Goal: Task Accomplishment & Management: Use online tool/utility

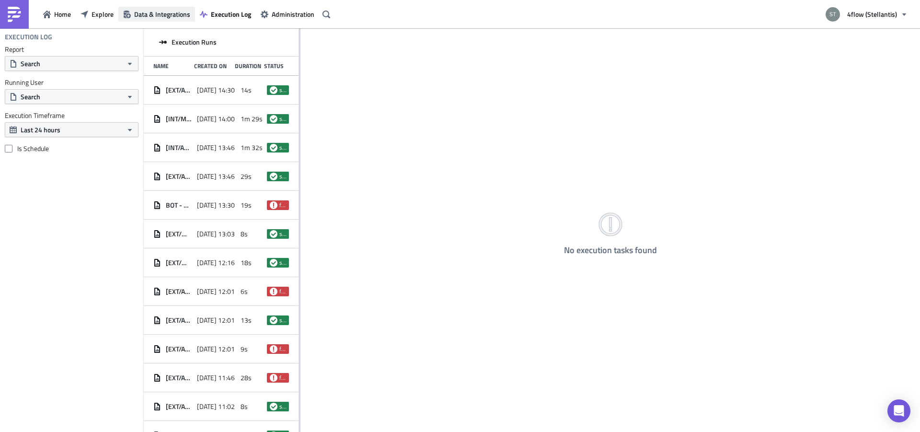
click at [150, 15] on span "Data & Integrations" at bounding box center [162, 14] width 56 height 10
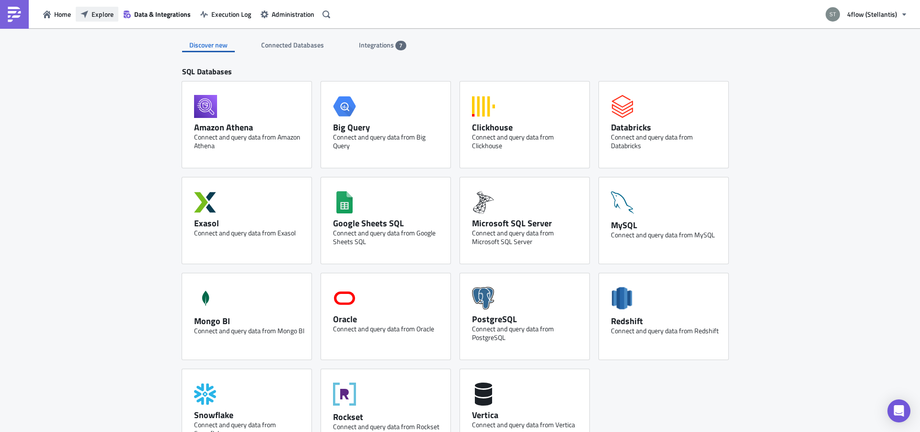
click at [101, 16] on span "Explore" at bounding box center [103, 14] width 22 height 10
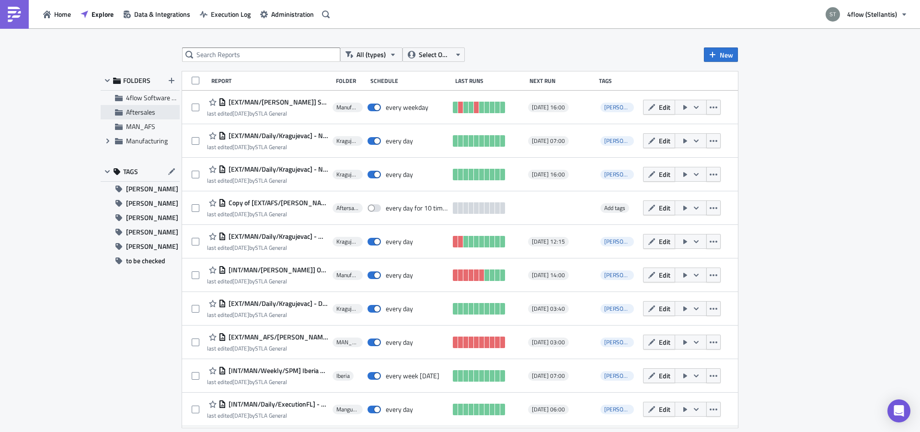
click at [149, 112] on span "Aftersales" at bounding box center [140, 112] width 29 height 10
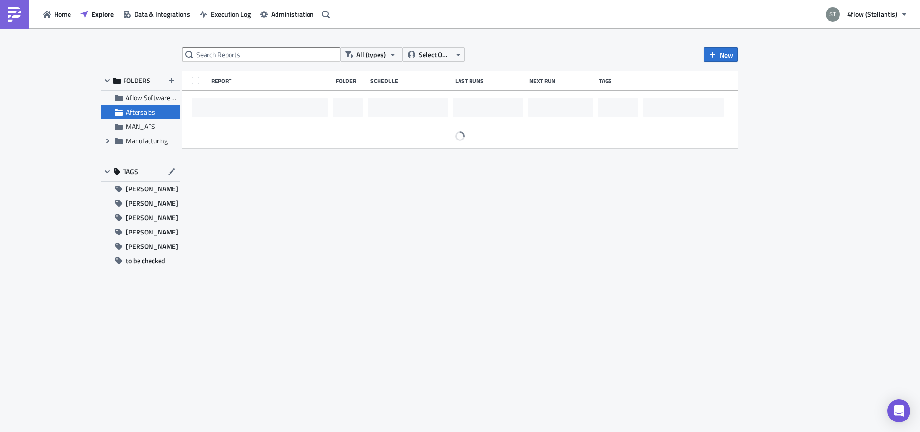
drag, startPoint x: 201, startPoint y: 64, endPoint x: 209, endPoint y: 64, distance: 8.6
click at [206, 64] on div "All (types) Select Owner New FOLDERS 4flow Software KAM Aftersales MAN_AFS Expa…" at bounding box center [459, 230] width 575 height 367
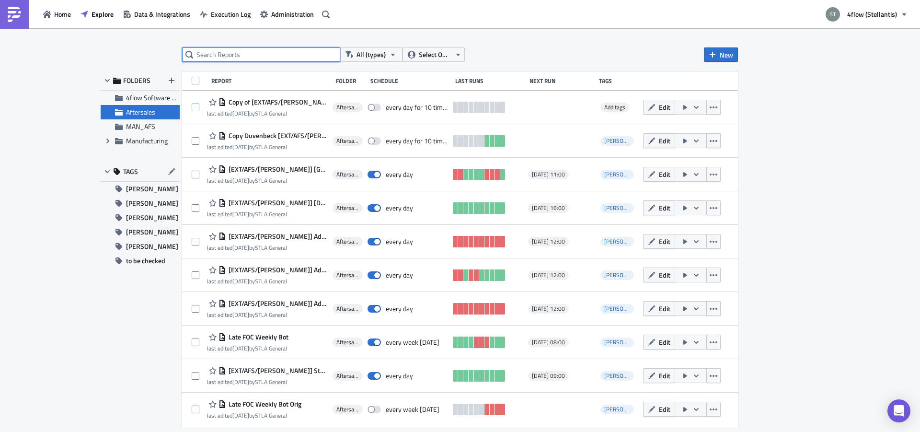
click at [218, 59] on input "text" at bounding box center [261, 54] width 158 height 14
type input "lp"
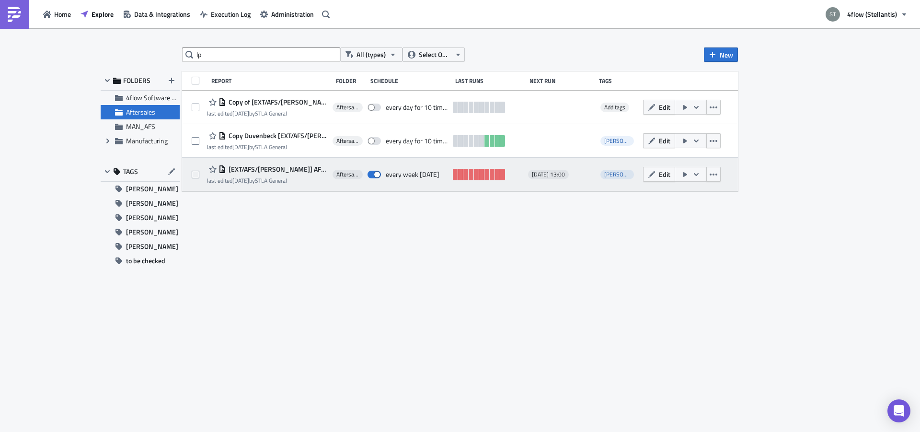
click at [292, 167] on span "[EXT/AFS/[PERSON_NAME]] AFS LPM Raw Data" at bounding box center [277, 169] width 102 height 9
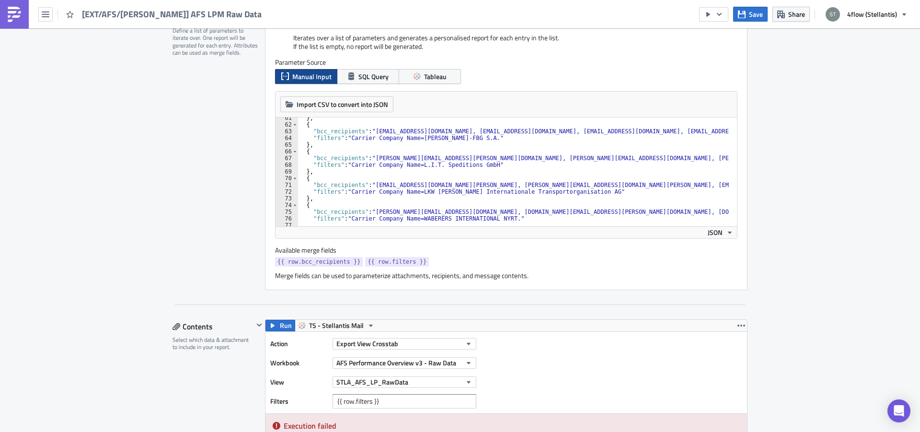
scroll to position [405, 0]
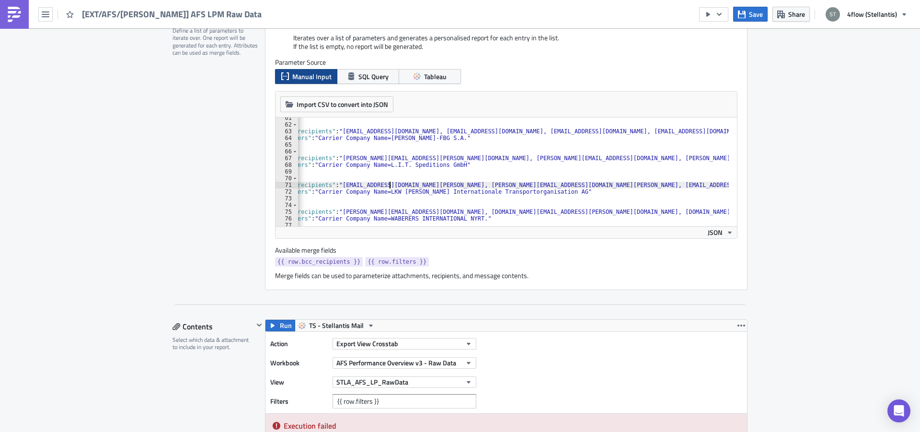
scroll to position [0, 0]
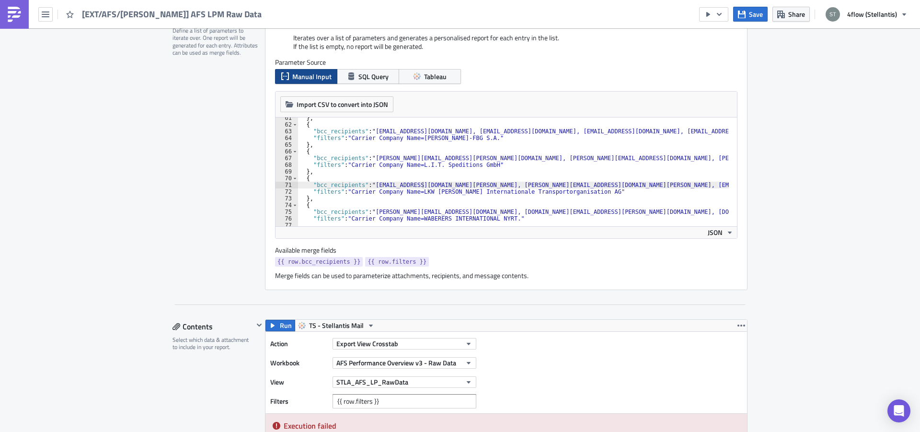
paste textarea "[EMAIL_ADDRESS][DOMAIN_NAME][PERSON_NAME]"
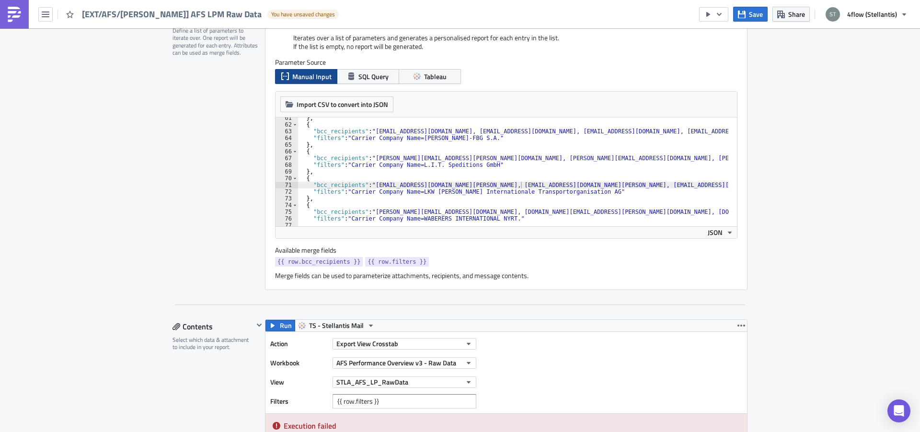
paste textarea "[PERSON_NAME][EMAIL_ADDRESS][DOMAIN_NAME][PERSON_NAME]"
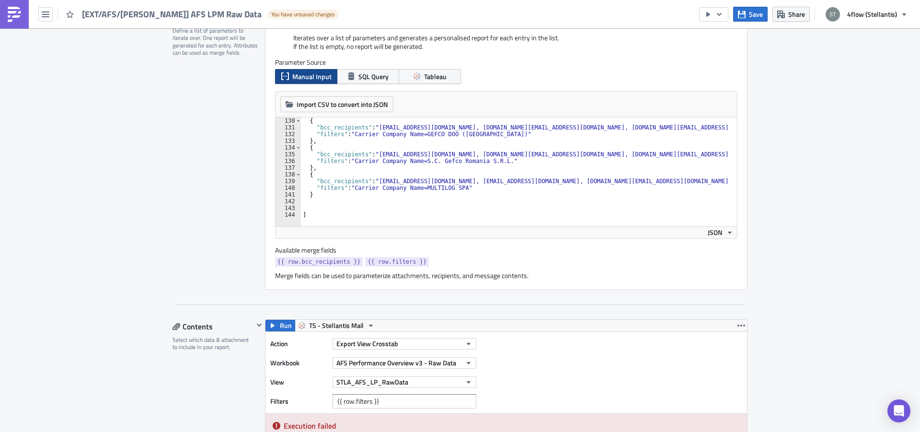
scroll to position [865, 0]
type textarea ""bcc_recipients": "[PERSON_NAME][EMAIL_ADDRESS][DOMAIN_NAME][PERSON_NAME], [PER…"
click at [754, 12] on span "Save" at bounding box center [756, 14] width 14 height 10
click at [753, 13] on span "Save" at bounding box center [756, 14] width 14 height 10
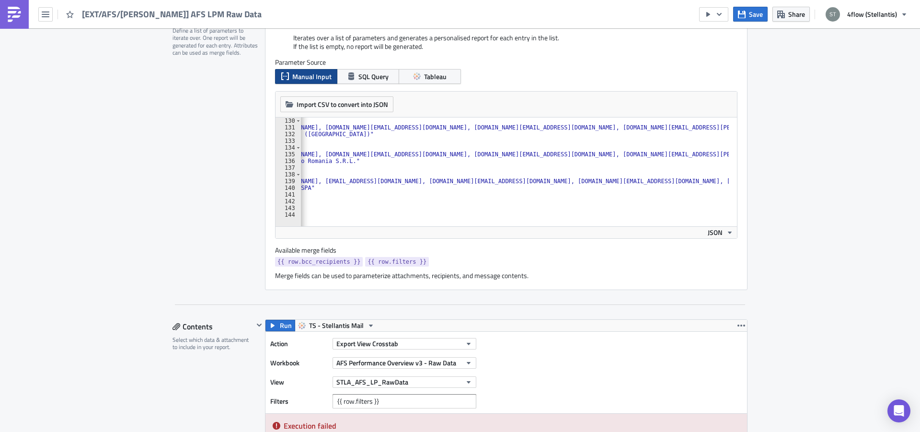
scroll to position [0, 0]
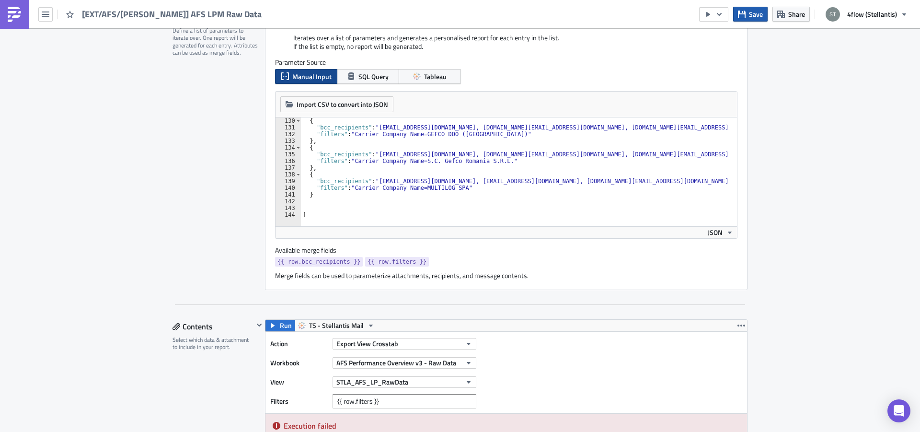
click at [757, 16] on span "Save" at bounding box center [756, 14] width 14 height 10
